Goal: Information Seeking & Learning: Compare options

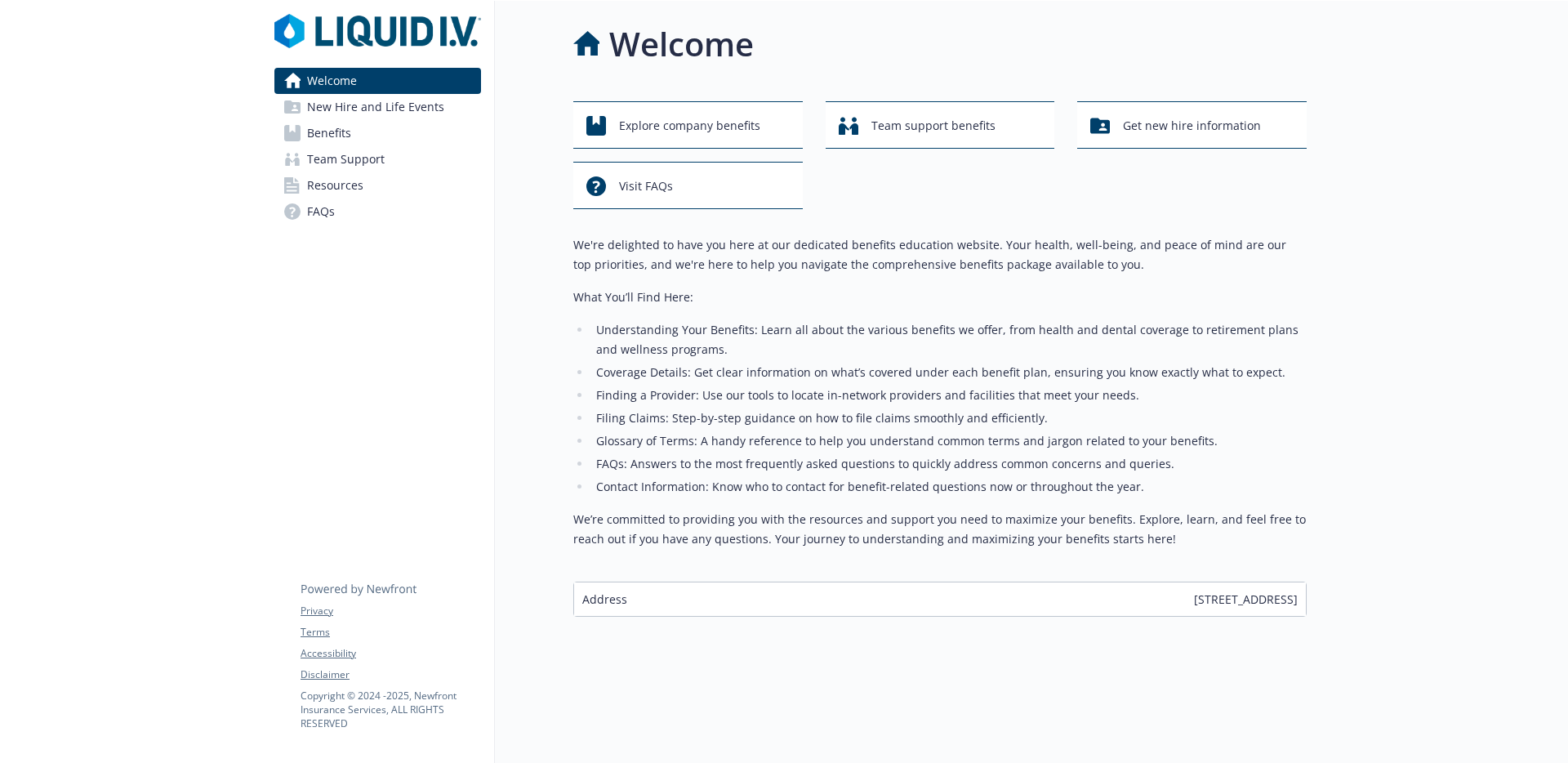
scroll to position [13, 0]
click at [402, 110] on span "New Hire and Life Events" at bounding box center [376, 107] width 138 height 26
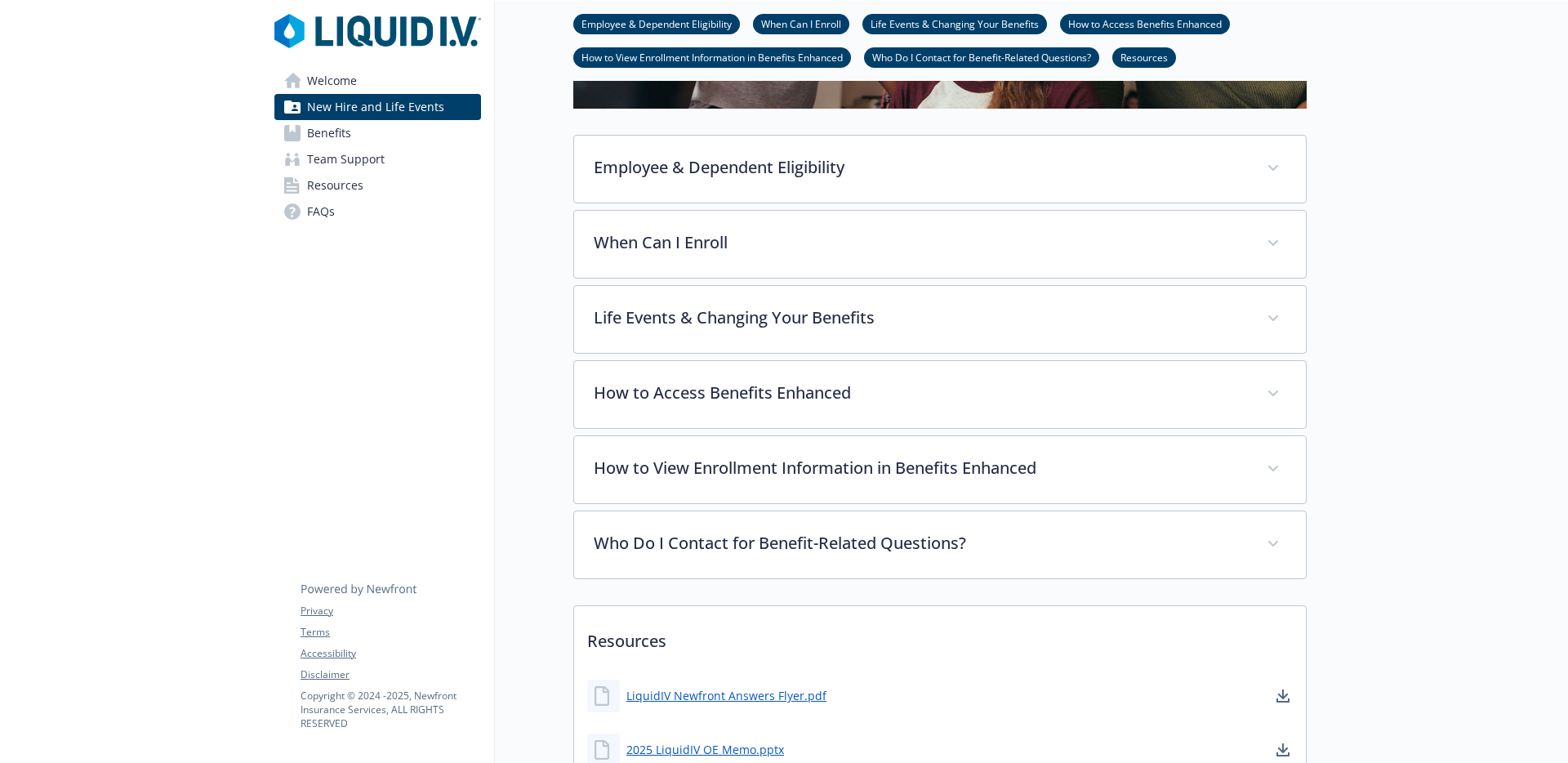
scroll to position [455, 0]
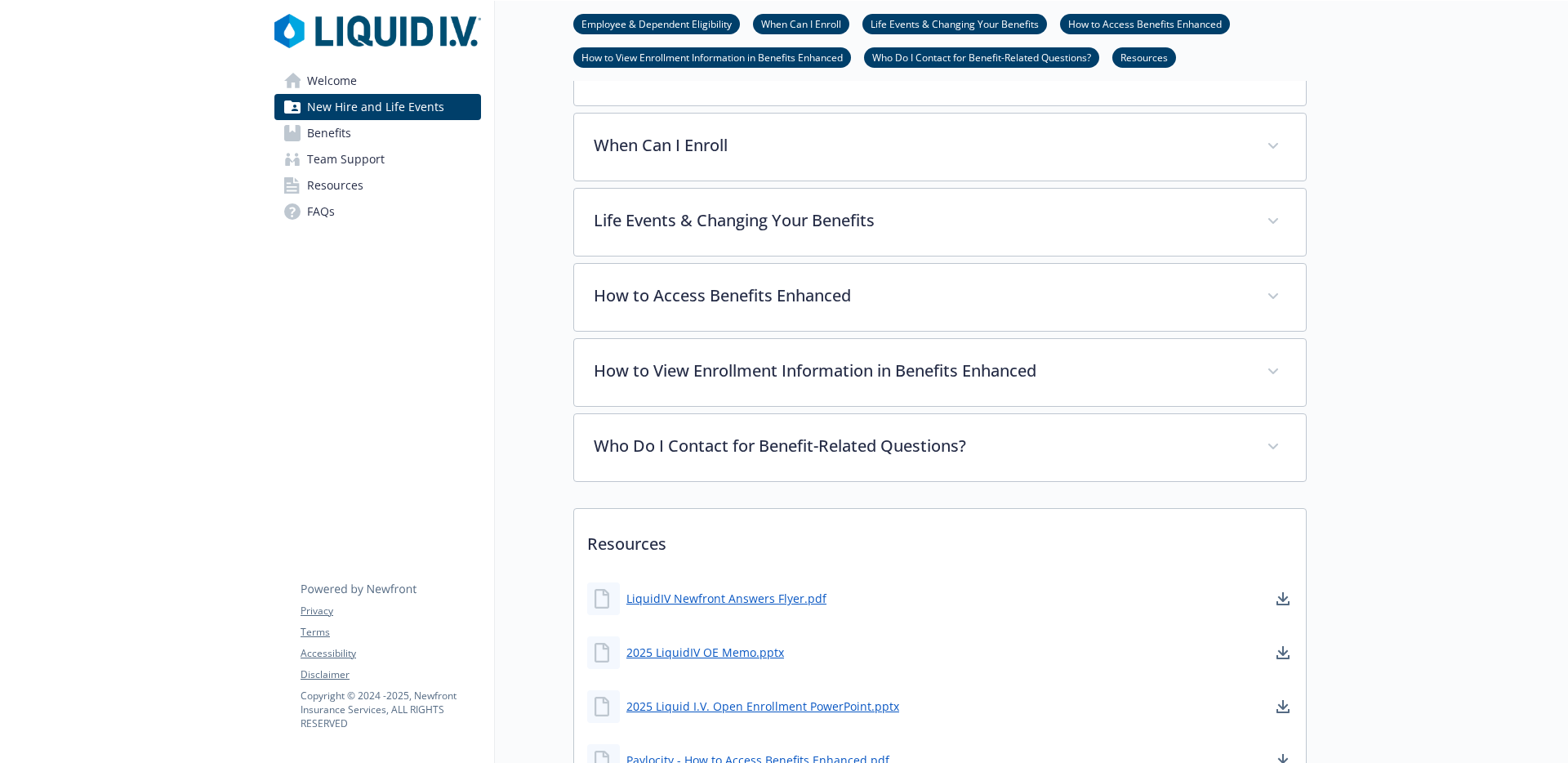
click at [425, 117] on span "New Hire and Life Events" at bounding box center [376, 107] width 138 height 26
click at [413, 136] on link "Benefits" at bounding box center [378, 133] width 206 height 26
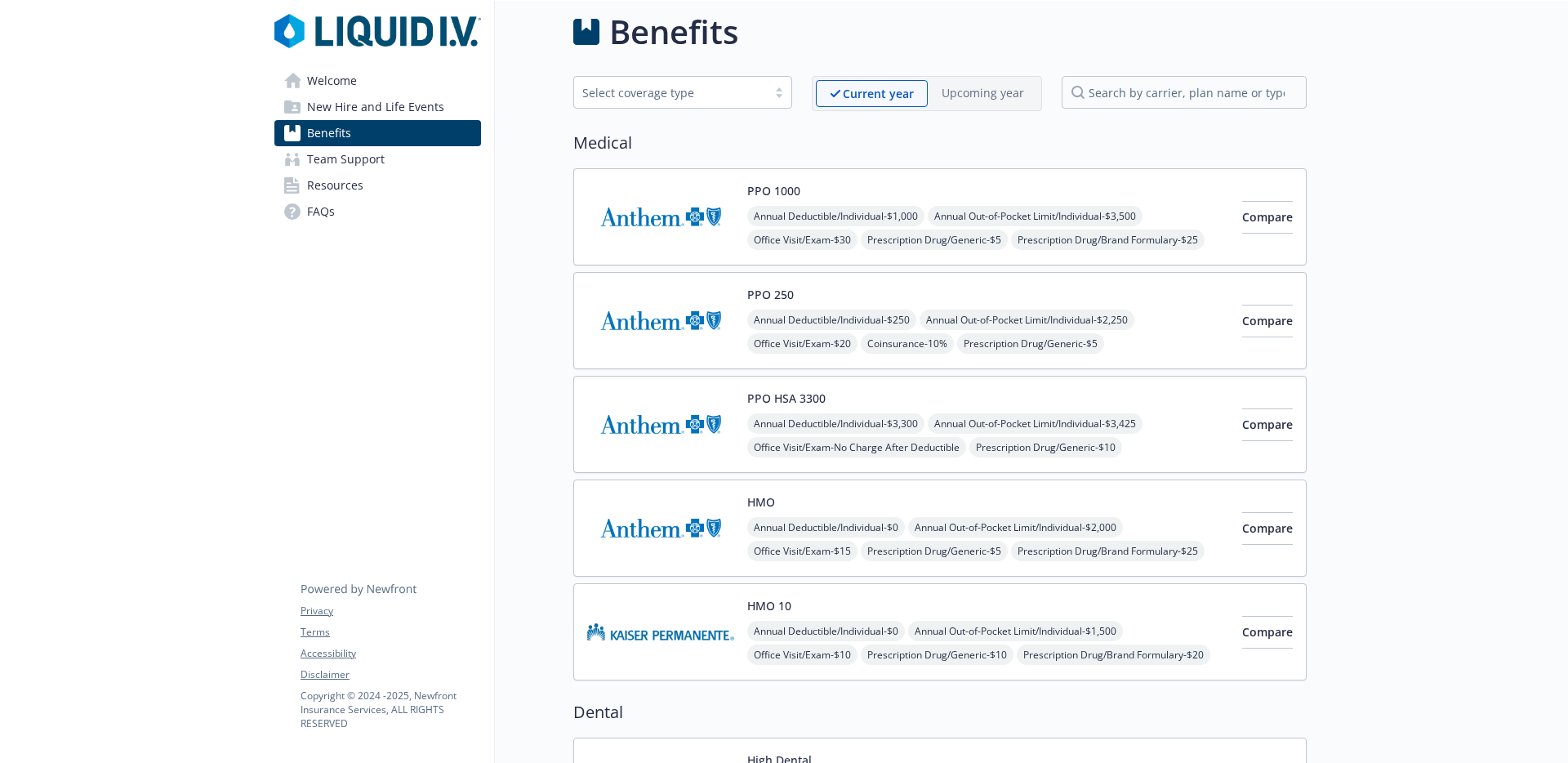
scroll to position [455, 0]
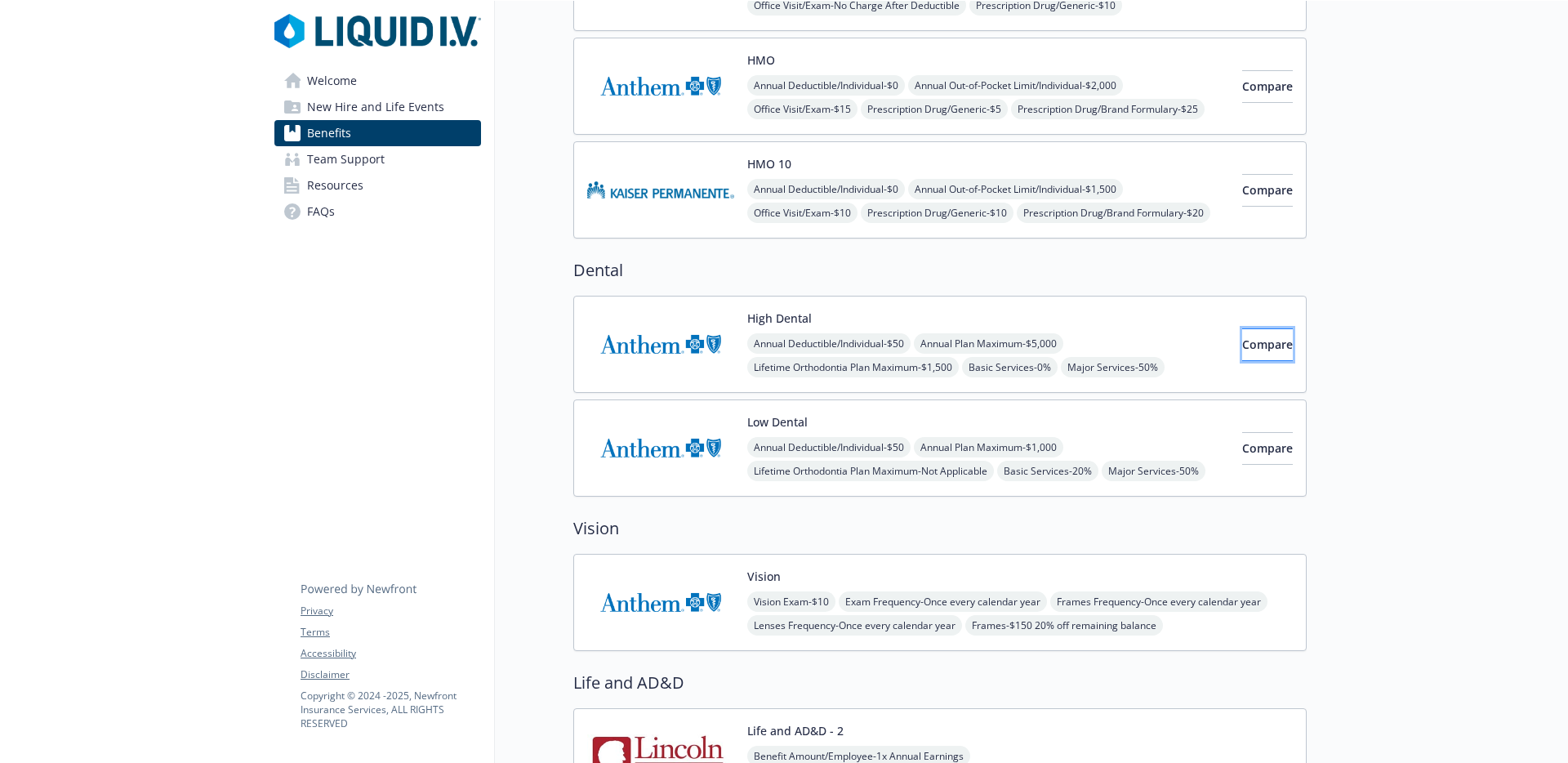
click at [1242, 334] on button "Compare" at bounding box center [1268, 344] width 50 height 33
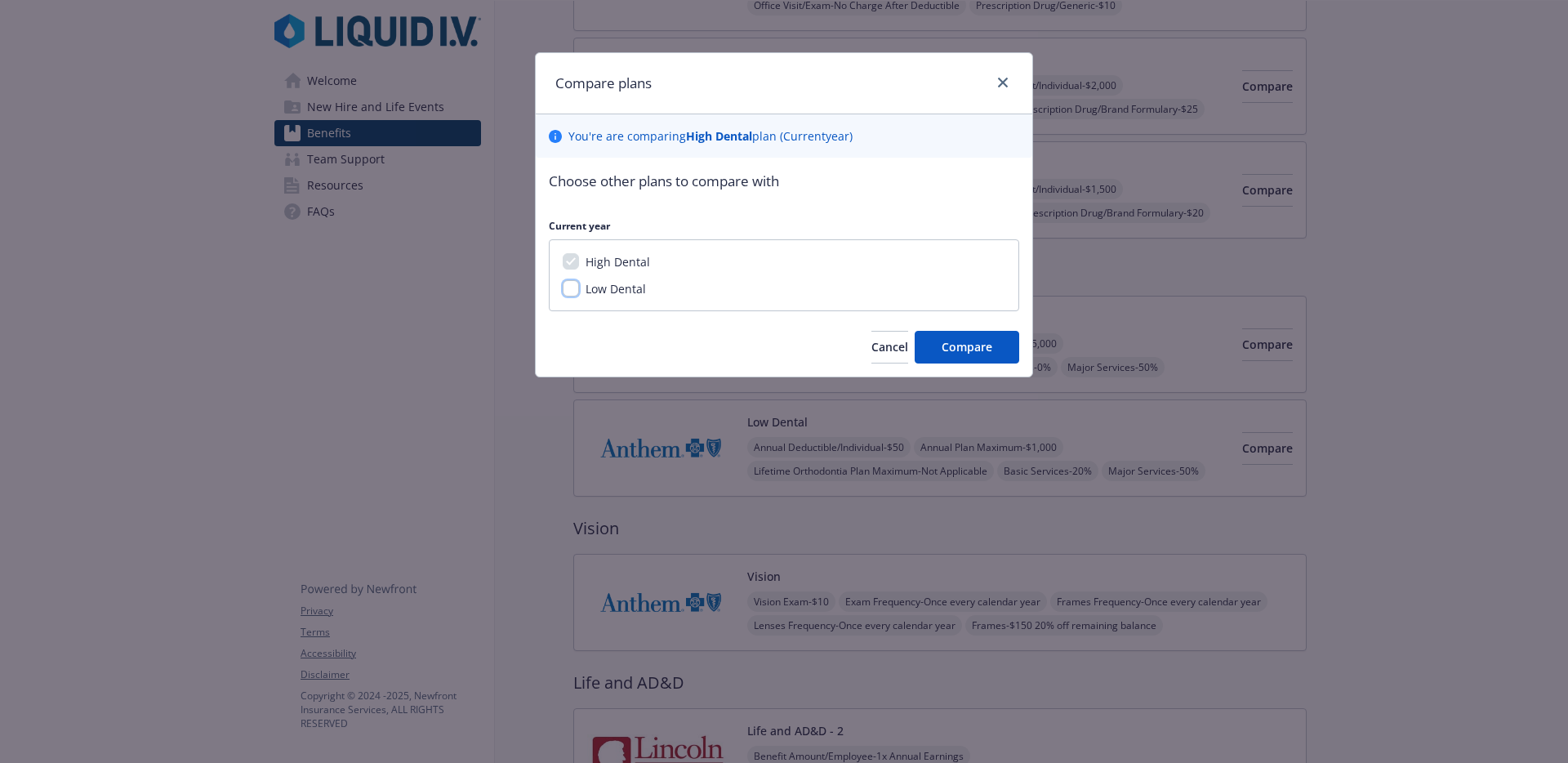
click at [569, 283] on input "Low Dental" at bounding box center [571, 288] width 17 height 17
checkbox input "true"
click at [980, 346] on span "Compare" at bounding box center [967, 347] width 50 height 16
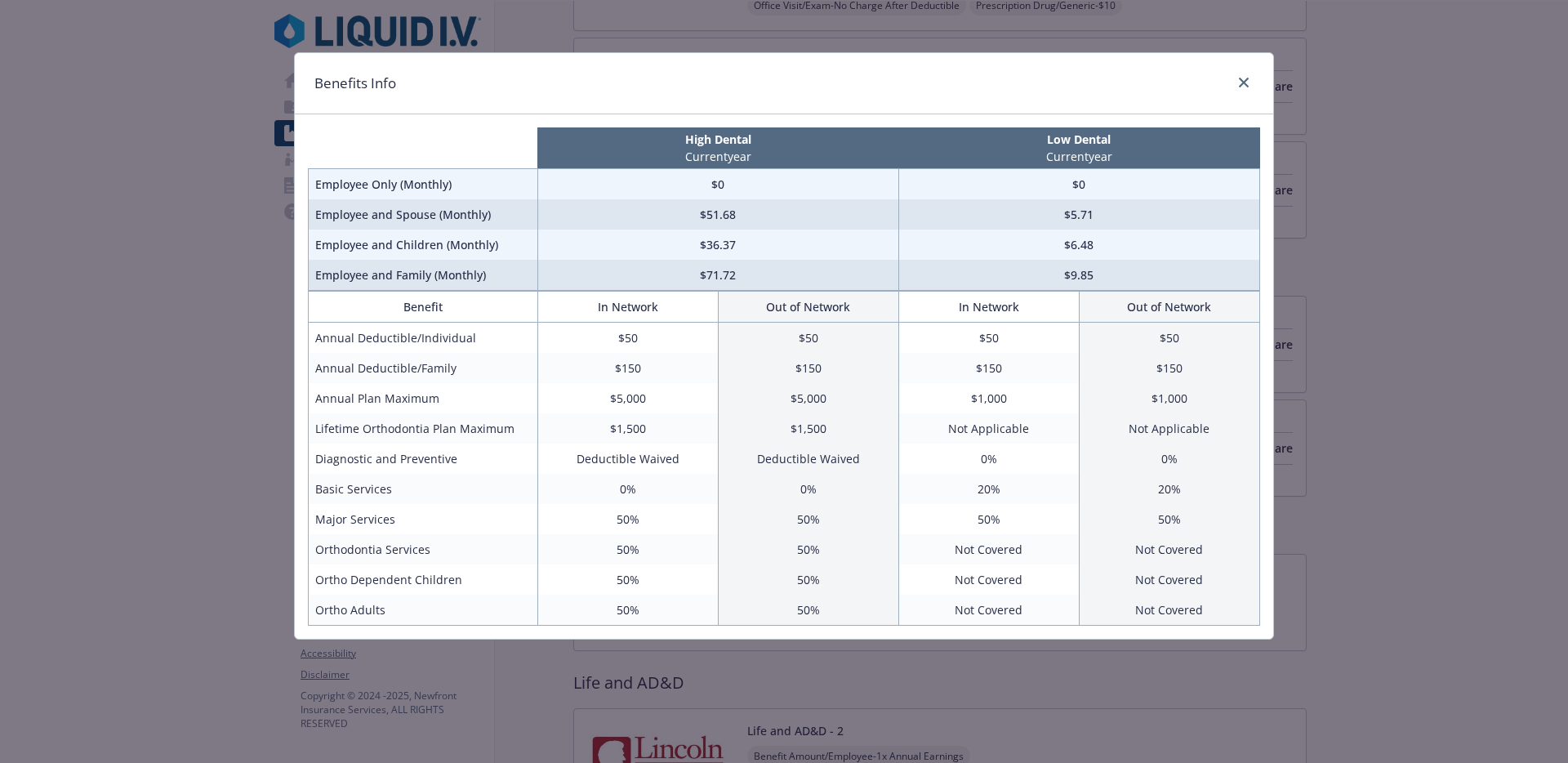
click at [471, 453] on td "Diagnostic and Preventive" at bounding box center [423, 459] width 230 height 30
click at [1212, 74] on div "Benefits Info" at bounding box center [784, 84] width 978 height 61
click at [1228, 90] on div "compare plan details" at bounding box center [1241, 83] width 26 height 21
click at [1251, 70] on div "Benefits Info" at bounding box center [784, 84] width 978 height 61
click at [1249, 74] on link "close" at bounding box center [1243, 82] width 20 height 20
